Goal: Information Seeking & Learning: Find specific fact

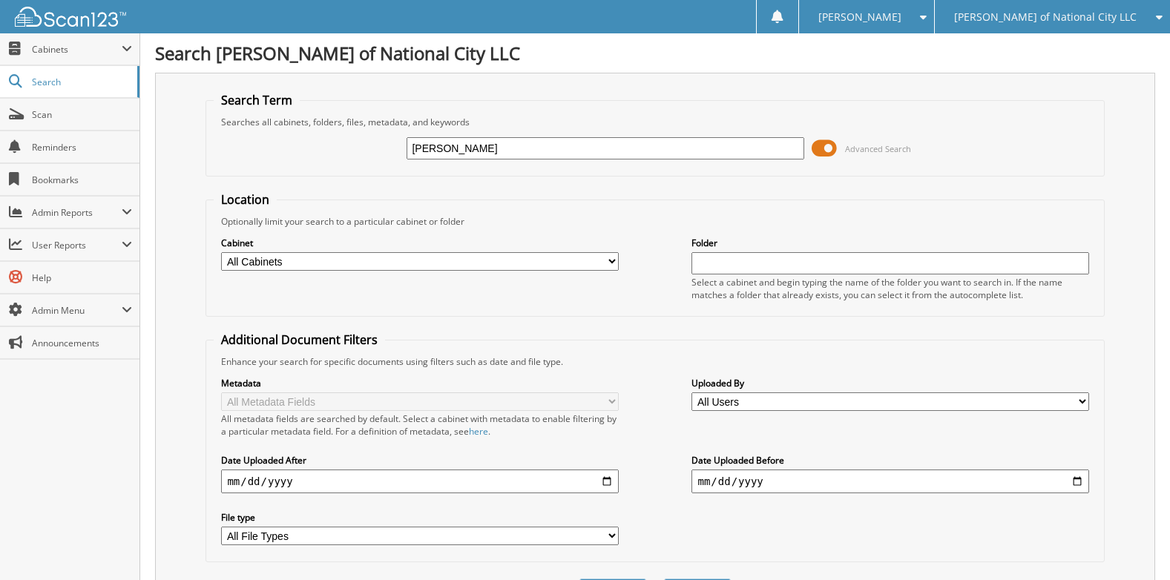
type input "[PERSON_NAME]"
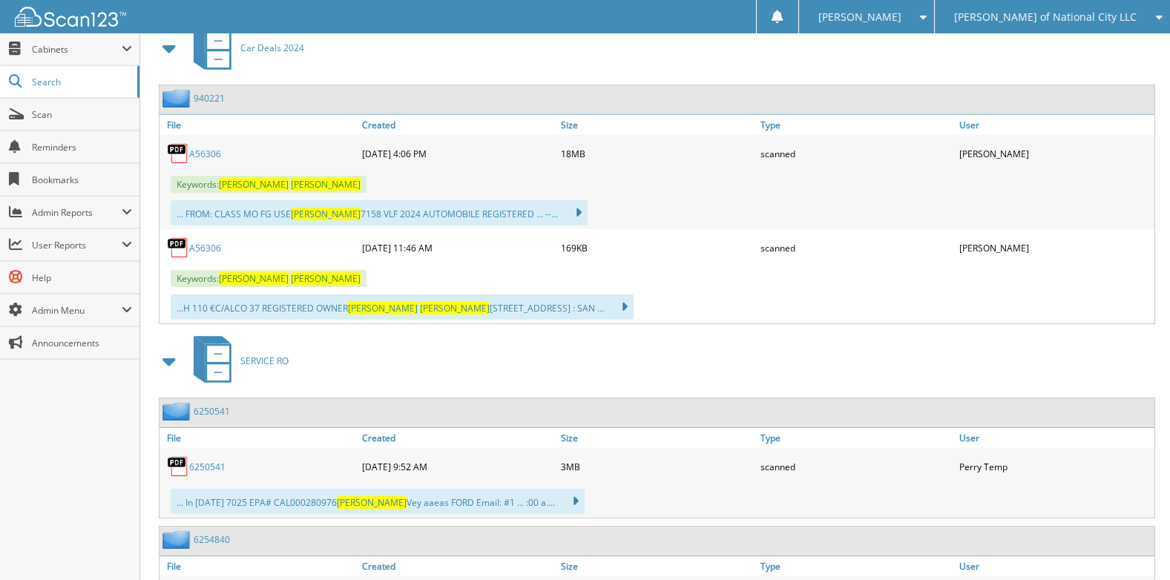
scroll to position [667, 0]
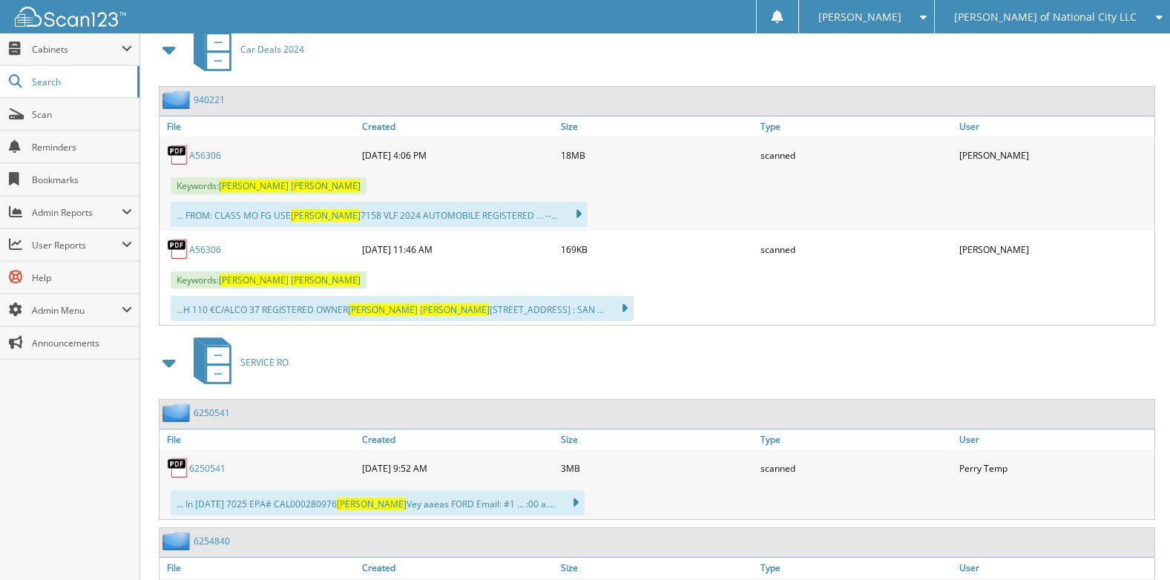
click at [206, 99] on link "940221" at bounding box center [209, 99] width 31 height 13
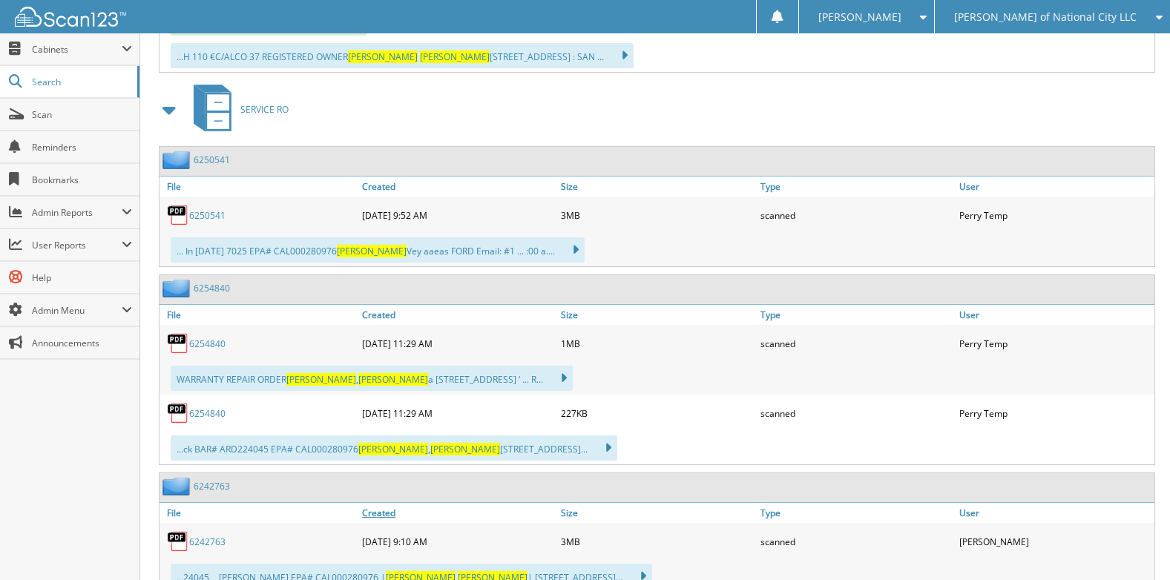
scroll to position [964, 0]
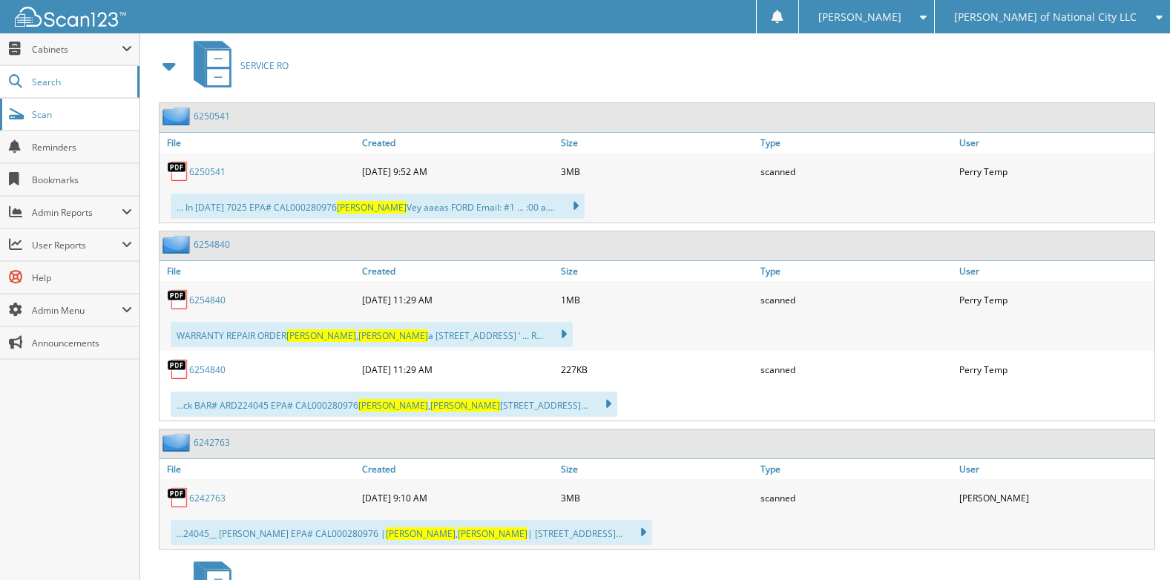
click at [71, 124] on link "Scan" at bounding box center [69, 115] width 139 height 32
